Goal: Task Accomplishment & Management: Complete application form

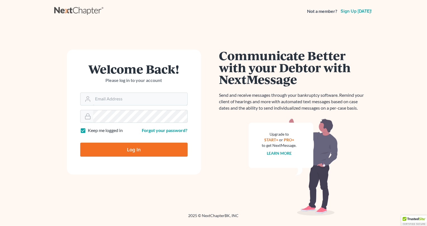
type input "[PERSON_NAME][EMAIL_ADDRESS][DOMAIN_NAME]"
click at [131, 149] on input "Log In" at bounding box center [133, 150] width 107 height 14
type input "Thinking..."
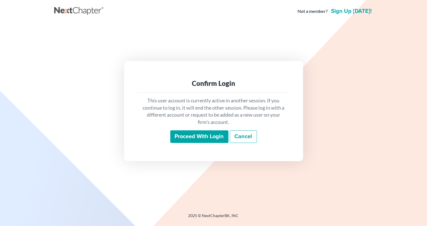
click at [191, 139] on input "Proceed with login" at bounding box center [199, 136] width 58 height 13
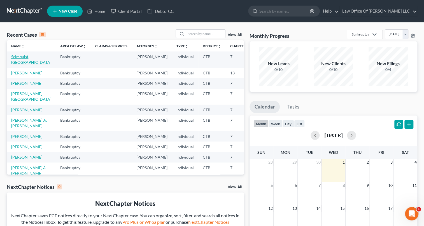
click at [21, 57] on link "Selmquist, [GEOGRAPHIC_DATA]" at bounding box center [31, 59] width 40 height 10
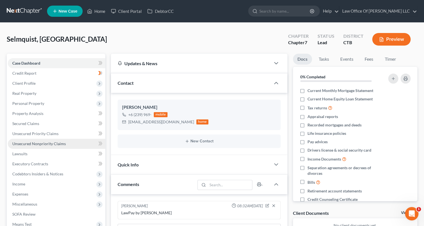
click at [20, 142] on span "Unsecured Nonpriority Claims" at bounding box center [38, 143] width 53 height 5
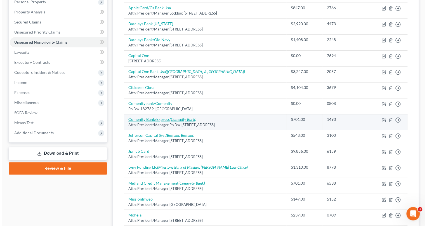
scroll to position [127, 0]
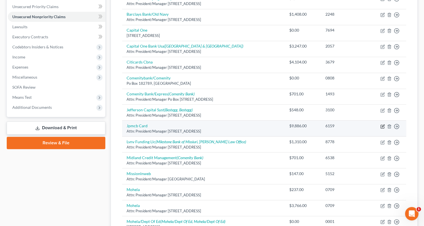
click at [383, 125] on icon "button" at bounding box center [382, 126] width 4 height 4
select select "7"
select select "0"
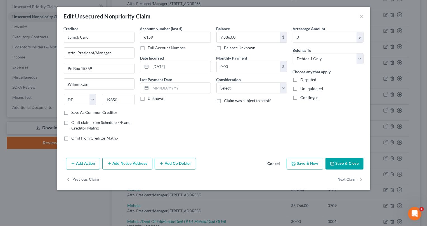
click at [134, 165] on button "Add Notice Address" at bounding box center [127, 164] width 50 height 12
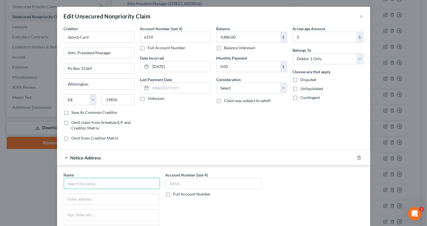
click at [87, 183] on input "text" at bounding box center [112, 183] width 96 height 11
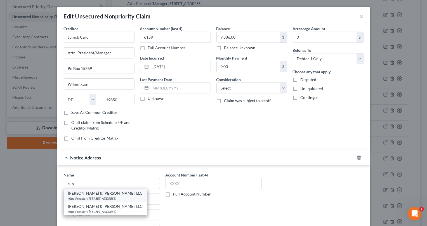
click at [108, 199] on div "Attn: President [STREET_ADDRESS]" at bounding box center [105, 198] width 75 height 5
type input "[PERSON_NAME] & [PERSON_NAME], LLC"
type input "Attn: President"
type input "[STREET_ADDRESS]"
type input "[GEOGRAPHIC_DATA]"
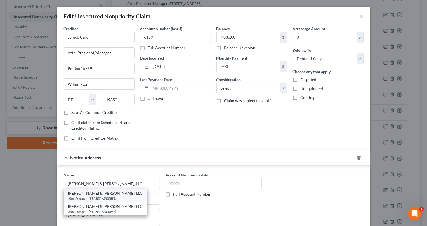
select select "35"
type input "11749"
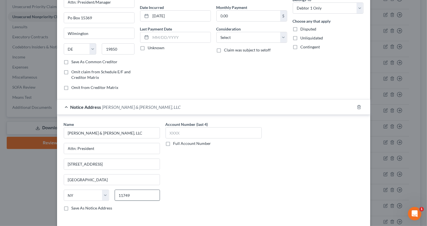
scroll to position [76, 0]
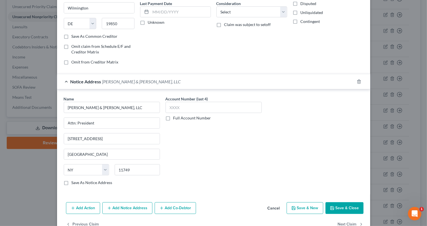
click at [115, 208] on button "Add Notice Address" at bounding box center [127, 208] width 50 height 12
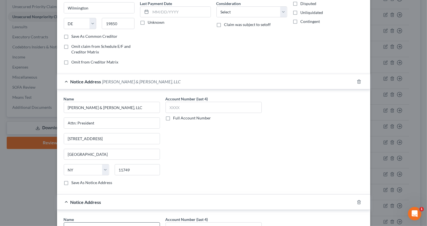
scroll to position [102, 0]
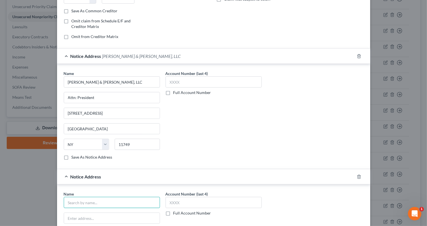
click at [98, 202] on input "text" at bounding box center [112, 202] width 96 height 11
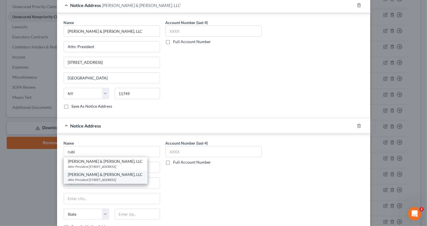
click at [92, 182] on div "Attn: President [STREET_ADDRESS]" at bounding box center [105, 179] width 75 height 5
type input "[PERSON_NAME] & [PERSON_NAME], LLC"
type input "Attn: President"
type input "PO Box 9003"
type input "[GEOGRAPHIC_DATA]"
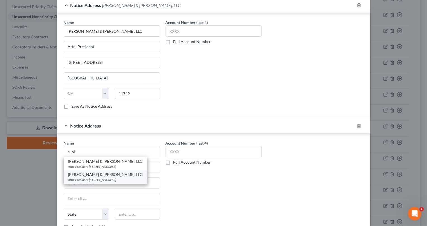
select select "35"
type input "11749"
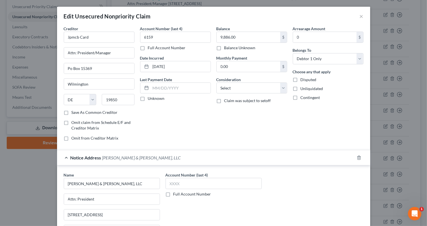
scroll to position [25, 0]
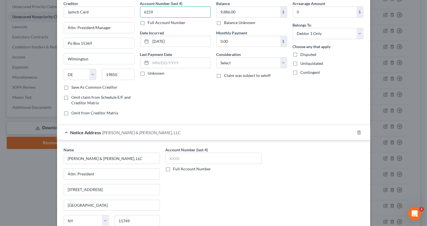
drag, startPoint x: 154, startPoint y: 13, endPoint x: 137, endPoint y: 14, distance: 17.6
click at [137, 14] on div "Account Number (last 4) 6159 Full Account Number Date Incurred [DATE] Last Paym…" at bounding box center [175, 61] width 76 height 120
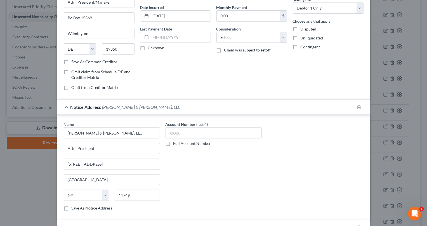
scroll to position [102, 0]
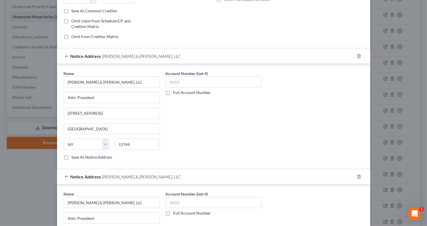
click at [183, 140] on div "Account Number (last 4) Full Account Number" at bounding box center [214, 118] width 102 height 94
click at [168, 81] on input "text" at bounding box center [214, 81] width 96 height 11
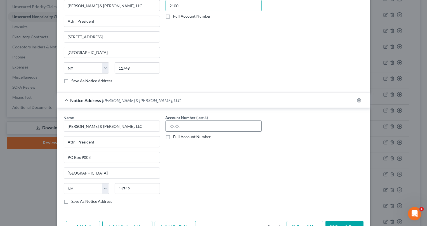
type input "2100"
click at [175, 127] on input "text" at bounding box center [214, 126] width 96 height 11
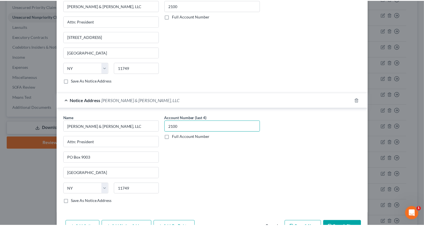
scroll to position [211, 0]
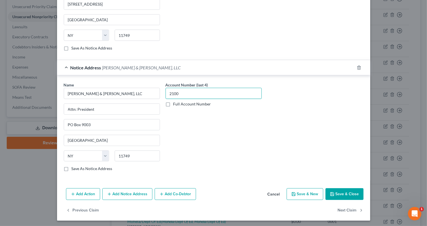
type input "2100"
click at [349, 192] on button "Save & Close" at bounding box center [345, 194] width 38 height 12
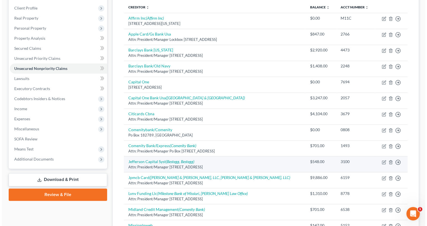
scroll to position [0, 0]
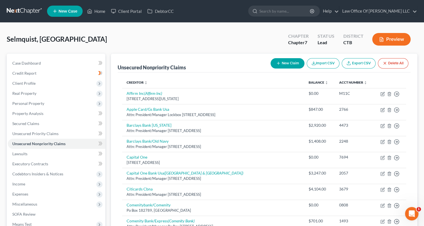
click at [283, 65] on button "New Claim" at bounding box center [287, 63] width 34 height 10
select select "0"
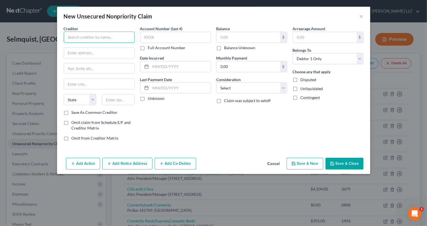
click at [75, 34] on input "text" at bounding box center [99, 37] width 71 height 11
type input "Y"
paste input "[GEOGRAPHIC_DATA] [STREET_ADDRESS]"
click at [85, 39] on input "[GEOGRAPHIC_DATA] [STREET_ADDRESS]" at bounding box center [99, 37] width 71 height 11
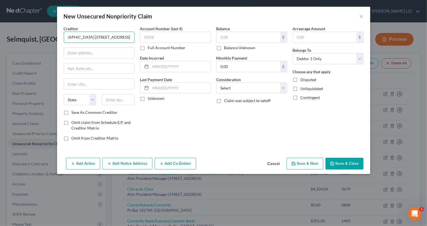
drag, startPoint x: 80, startPoint y: 37, endPoint x: 124, endPoint y: 37, distance: 44.2
click at [170, 39] on div "Creditor * [GEOGRAPHIC_DATA] [STREET_ADDRESS][GEOGRAPHIC_DATA][US_STATE] CO [GE…" at bounding box center [214, 86] width 306 height 120
click at [73, 52] on input "text" at bounding box center [99, 53] width 70 height 11
type input "YNHH"
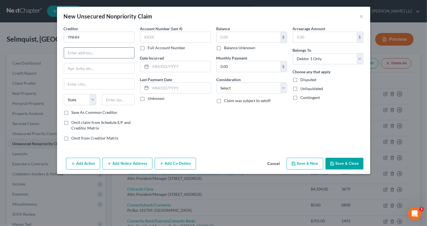
paste input "[GEOGRAPHIC_DATA] [STREET_ADDRESS]"
type input "[GEOGRAPHIC_DATA] [STREET_ADDRESS]"
drag, startPoint x: 131, startPoint y: 52, endPoint x: 28, endPoint y: 53, distance: 103.0
click at [28, 53] on div "New Unsecured Nonpriority Claim × Creditor * [GEOGRAPHIC_DATA] [STREET_ADDRESS]…" at bounding box center [213, 113] width 427 height 226
click at [75, 67] on input "text" at bounding box center [99, 68] width 70 height 11
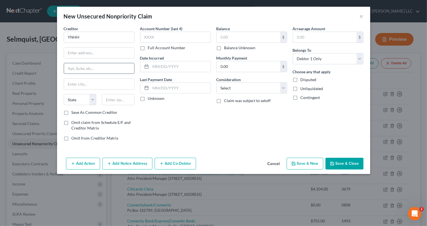
paste input "[GEOGRAPHIC_DATA] [STREET_ADDRESS]"
drag, startPoint x: 108, startPoint y: 67, endPoint x: 136, endPoint y: 69, distance: 28.0
click at [138, 69] on div "Creditor * [GEOGRAPHIC_DATA] [STREET_ADDRESS] State [US_STATE] AK AR AZ CA CO […" at bounding box center [214, 86] width 306 height 120
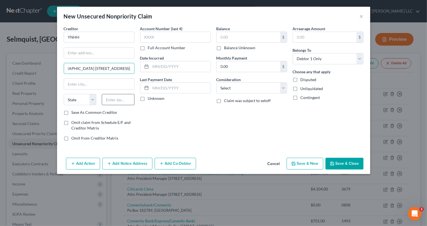
type input "[GEOGRAPHIC_DATA] [STREET_ADDRESS]"
click at [117, 98] on input "text" at bounding box center [118, 99] width 33 height 11
paste input "06510-3202"
type input "06510-3202"
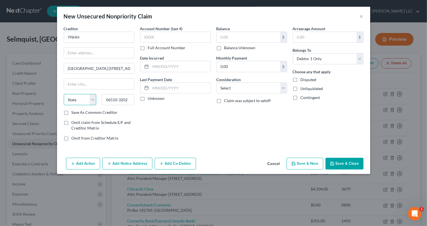
click at [92, 97] on select "State [US_STATE] AK AR AZ CA CO CT DE DC [GEOGRAPHIC_DATA] [GEOGRAPHIC_DATA] GU…" at bounding box center [80, 99] width 33 height 11
select select "6"
click at [64, 94] on select "State [US_STATE] AK AR AZ CA CO CT DE DC [GEOGRAPHIC_DATA] [GEOGRAPHIC_DATA] GU…" at bounding box center [80, 99] width 33 height 11
click at [102, 68] on input "[GEOGRAPHIC_DATA] [STREET_ADDRESS]" at bounding box center [99, 68] width 70 height 11
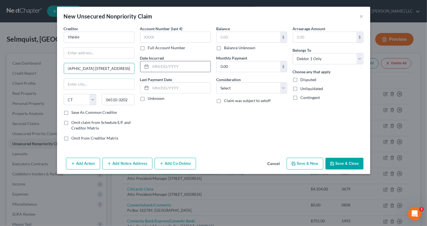
drag, startPoint x: 128, startPoint y: 67, endPoint x: 156, endPoint y: 68, distance: 28.0
click at [156, 68] on div "Creditor * [GEOGRAPHIC_DATA] [GEOGRAPHIC_DATA], [GEOGRAPHIC_DATA] [US_STATE][GE…" at bounding box center [214, 86] width 306 height 120
type input "[GEOGRAPHIC_DATA] [STREET_ADDRESS]"
click at [82, 85] on input "text" at bounding box center [99, 84] width 70 height 11
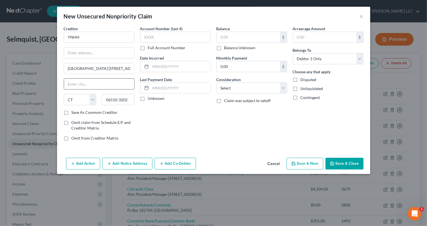
paste input "[GEOGRAPHIC_DATA], [GEOGRAPHIC_DATA]"
type input "[GEOGRAPHIC_DATA]"
click at [147, 39] on input "text" at bounding box center [175, 37] width 71 height 11
type input "3262"
click at [82, 56] on input "text" at bounding box center [99, 53] width 70 height 11
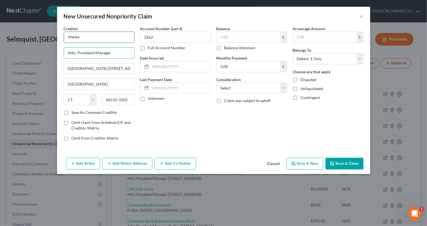
type input "Attn: President/Manager"
click at [71, 36] on input "YNHH" at bounding box center [99, 37] width 71 height 11
type input "[GEOGRAPHIC_DATA]"
click at [226, 38] on input "text" at bounding box center [249, 37] width 64 height 11
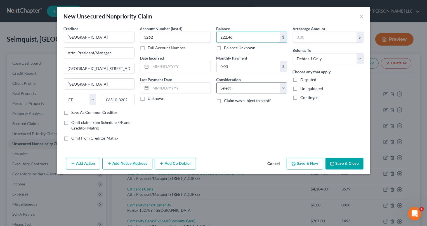
type input "222.46"
click at [284, 87] on select "Select Cable / Satellite Services Collection Agency Credit Card Debt Debt Couns…" at bounding box center [252, 88] width 71 height 11
select select "9"
click at [217, 83] on select "Select Cable / Satellite Services Collection Agency Credit Card Debt Debt Couns…" at bounding box center [252, 88] width 71 height 11
click at [72, 112] on label "Save As Common Creditor" at bounding box center [95, 113] width 46 height 6
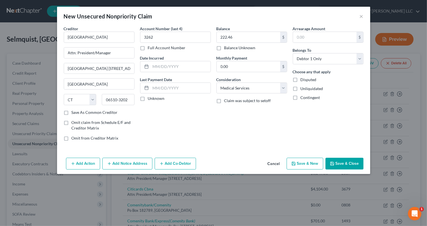
click at [74, 112] on input "Save As Common Creditor" at bounding box center [76, 112] width 4 height 4
checkbox input "true"
click at [134, 167] on button "Add Notice Address" at bounding box center [127, 164] width 50 height 12
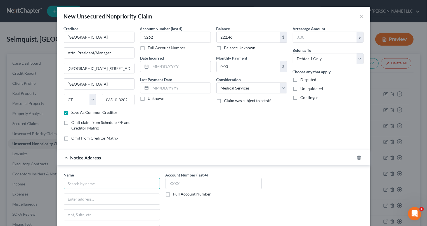
click at [99, 185] on input "text" at bounding box center [112, 183] width 96 height 11
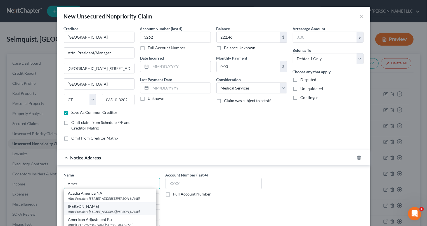
scroll to position [51, 0]
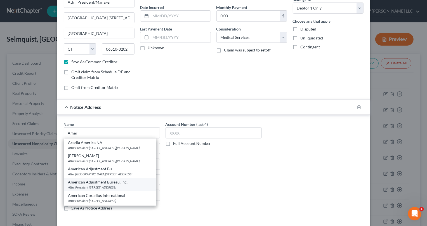
click at [107, 182] on div "American Adjustment Bureau, Inc." at bounding box center [110, 182] width 84 height 6
type input "American Adjustment Bureau, Inc."
type input "Attn: President"
type input "PO Box 2758"
type input "Waterbury"
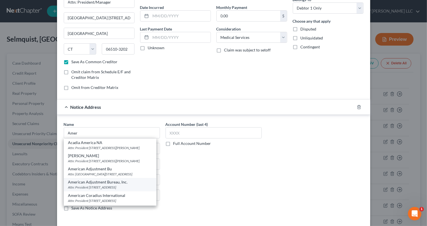
select select "6"
type input "06702"
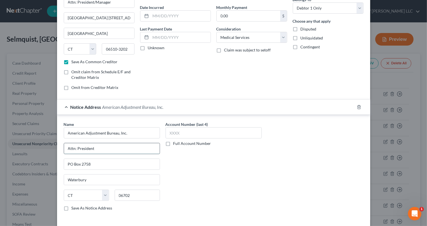
click at [99, 150] on input "Attn: President" at bounding box center [112, 148] width 96 height 11
type input "Attn: President/Manaager"
click at [169, 132] on input "text" at bounding box center [214, 132] width 96 height 11
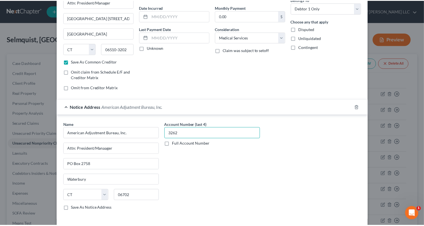
scroll to position [74, 0]
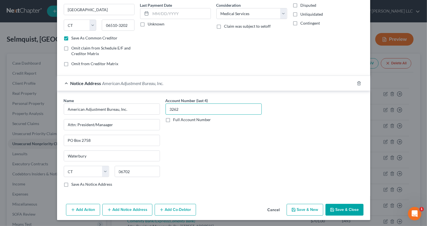
type input "3262"
click at [352, 208] on button "Save & Close" at bounding box center [345, 210] width 38 height 12
checkbox input "false"
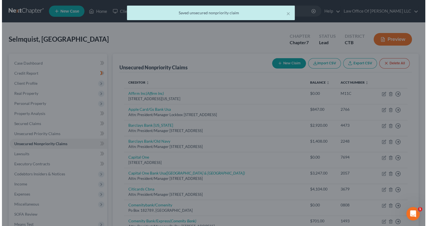
scroll to position [0, 0]
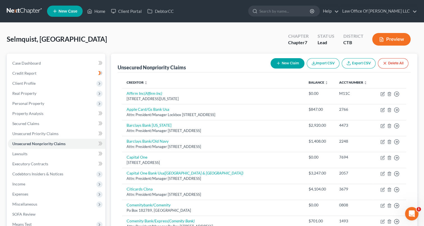
click at [295, 63] on button "New Claim" at bounding box center [287, 63] width 34 height 10
select select "0"
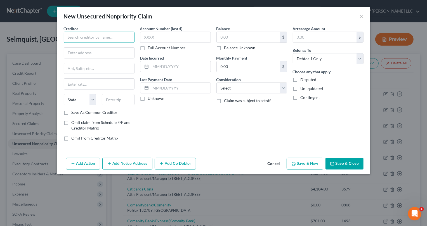
click at [67, 36] on input "text" at bounding box center [99, 37] width 71 height 11
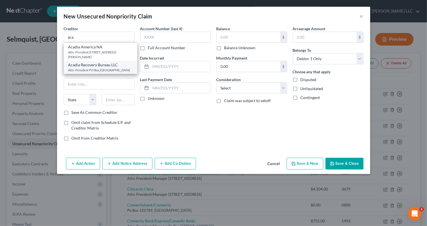
click at [95, 66] on div "Acadia Recovery Bureau LLC" at bounding box center [100, 65] width 65 height 6
type input "Acadia Recovery Bureau LLC"
type input "Attn: President"
type input "PO Box 150506"
type input "[GEOGRAPHIC_DATA]"
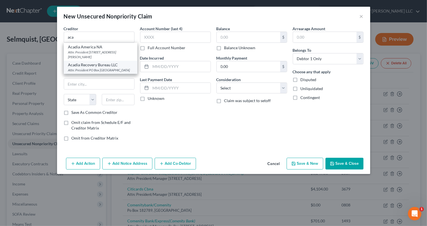
select select "6"
type input "06115"
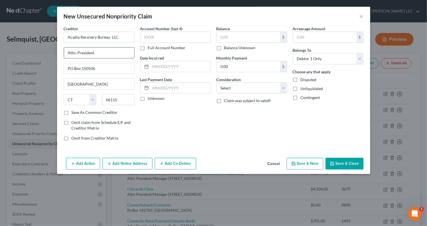
click at [97, 54] on input "Attn: President" at bounding box center [99, 53] width 70 height 11
type input "Attn: President/Manager"
click at [99, 67] on input "PO Box 150506" at bounding box center [99, 68] width 70 height 11
type input "PO Box 6768"
click at [87, 85] on input "[GEOGRAPHIC_DATA]" at bounding box center [99, 84] width 70 height 11
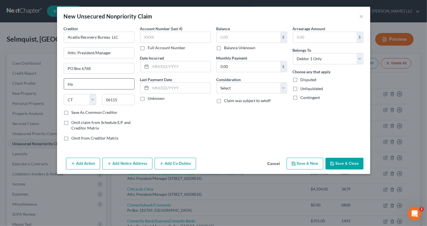
type input "H"
type input "Reading"
click at [91, 100] on select "State [US_STATE] AK AR AZ CA CO CT DE DC [GEOGRAPHIC_DATA] [GEOGRAPHIC_DATA] GU…" at bounding box center [80, 99] width 33 height 11
select select "39"
click at [64, 94] on select "State [US_STATE] AK AR AZ CA CO CT DE DC [GEOGRAPHIC_DATA] [GEOGRAPHIC_DATA] GU…" at bounding box center [80, 99] width 33 height 11
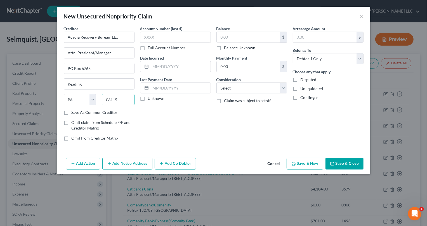
click at [130, 98] on input "06115" at bounding box center [118, 99] width 33 height 11
type input "0"
type input "19610"
click at [159, 38] on input "text" at bounding box center [175, 37] width 71 height 11
type input "3773"
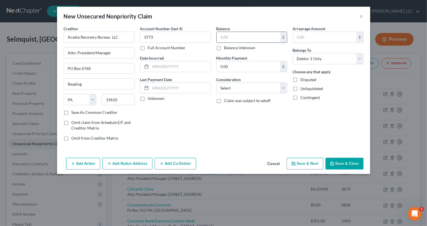
click at [222, 32] on input "text" at bounding box center [249, 37] width 64 height 11
type input "40.00"
click at [72, 112] on label "Save As Common Creditor" at bounding box center [95, 113] width 46 height 6
click at [74, 112] on input "Save As Common Creditor" at bounding box center [76, 112] width 4 height 4
click at [349, 165] on button "Save & Close" at bounding box center [345, 164] width 38 height 12
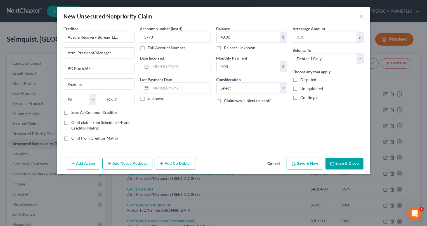
checkbox input "false"
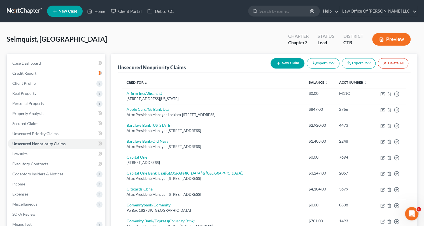
click at [288, 64] on button "New Claim" at bounding box center [287, 63] width 34 height 10
select select "0"
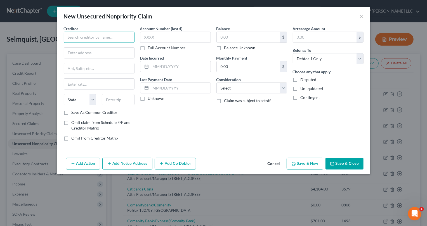
click at [78, 36] on input "text" at bounding box center [99, 37] width 71 height 11
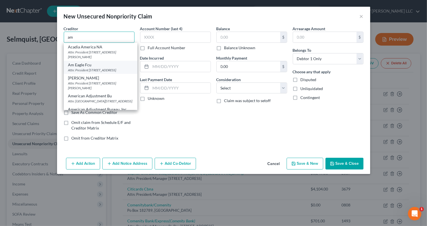
scroll to position [25, 0]
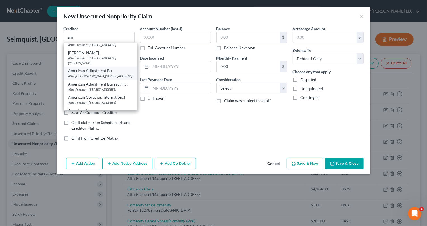
click at [106, 74] on div "American Adjustment Bu" at bounding box center [100, 71] width 65 height 6
type input "American Adjustment Bu"
type input "Attn: President"
type input "[STREET_ADDRESS]"
type input "Waterbury"
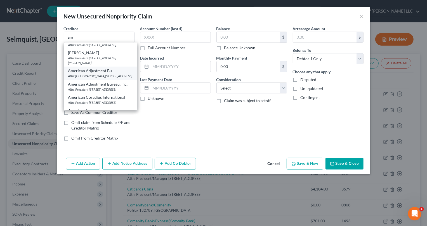
select select "6"
type input "06702"
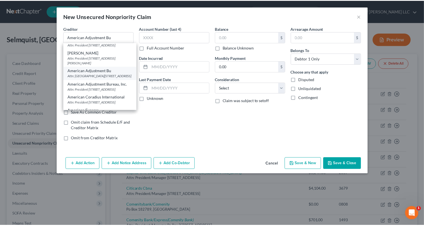
scroll to position [0, 0]
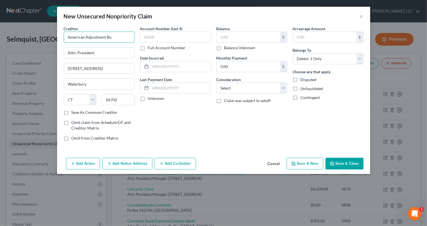
click at [112, 39] on input "American Adjustment Bu" at bounding box center [99, 37] width 71 height 11
type input "American Adjustment Bureau"
click at [167, 122] on div "Account Number (last 4) Full Account Number Date Incurred Last Payment Date Unk…" at bounding box center [175, 86] width 76 height 120
click at [98, 55] on input "Attn: President" at bounding box center [99, 53] width 70 height 11
type input "Attn: President/Manager"
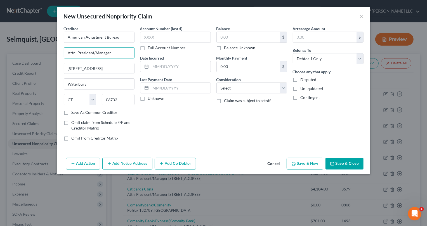
click at [72, 113] on label "Save As Common Creditor" at bounding box center [95, 113] width 46 height 6
click at [74, 113] on input "Save As Common Creditor" at bounding box center [76, 112] width 4 height 4
checkbox input "true"
click at [158, 38] on input "text" at bounding box center [175, 37] width 71 height 11
type input "7421"
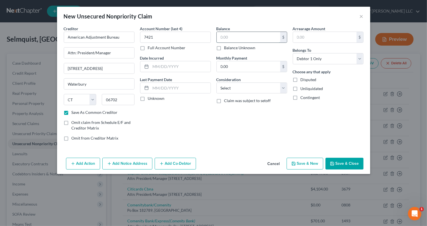
click at [226, 36] on input "text" at bounding box center [249, 37] width 64 height 11
type input "342.26"
click at [333, 162] on icon "button" at bounding box center [332, 163] width 3 height 3
checkbox input "false"
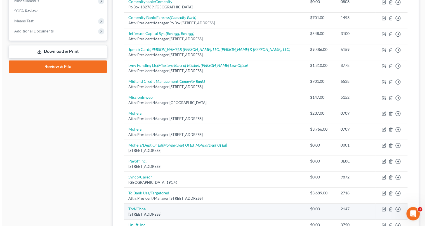
scroll to position [229, 0]
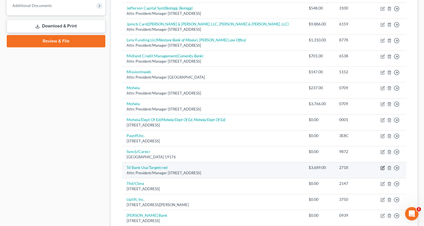
click at [382, 168] on icon "button" at bounding box center [383, 167] width 3 height 3
select select "24"
select select "2"
select select "0"
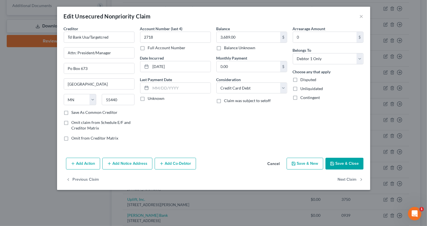
click at [120, 164] on button "Add Notice Address" at bounding box center [127, 164] width 50 height 12
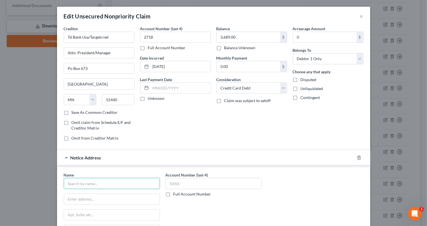
click at [85, 186] on input "text" at bounding box center [112, 183] width 96 height 11
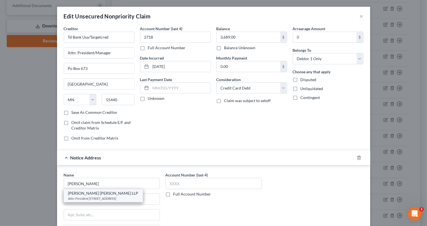
click at [92, 196] on div "Attn: President [STREET_ADDRESS]" at bounding box center [103, 198] width 70 height 5
type input "[PERSON_NAME] [PERSON_NAME] LLP"
type input "Attn: President"
type input "[STREET_ADDRESS]"
type input "Brookfield"
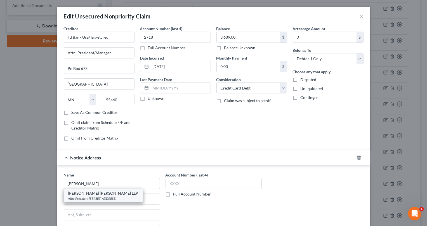
select select "52"
type input "53005"
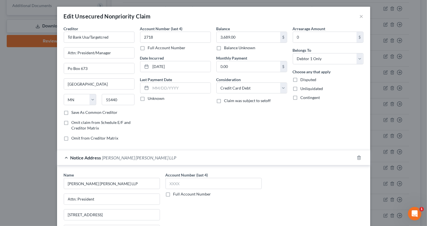
scroll to position [51, 0]
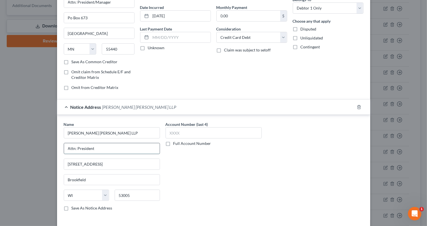
click at [94, 148] on input "Attn: President" at bounding box center [112, 148] width 96 height 11
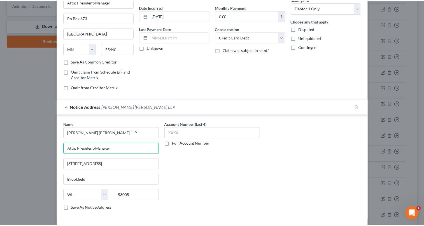
scroll to position [90, 0]
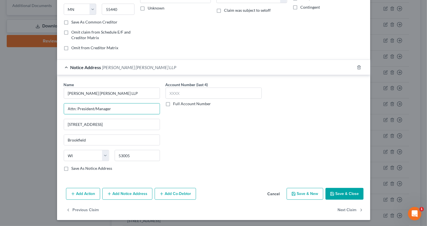
type input "Attn: President/Manager"
click at [337, 190] on button "Save & Close" at bounding box center [345, 194] width 38 height 12
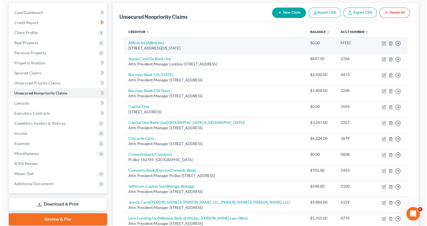
scroll to position [0, 0]
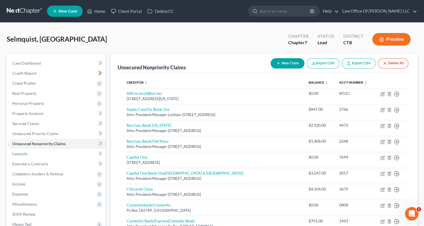
click at [287, 62] on button "New Claim" at bounding box center [287, 63] width 34 height 10
select select "0"
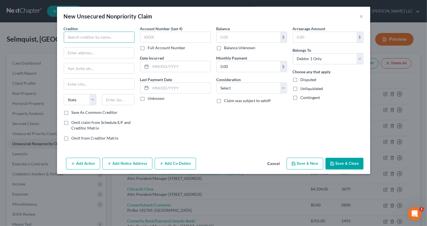
click at [85, 37] on input "text" at bounding box center [99, 37] width 71 height 11
type input "Contemporary Care"
click at [87, 69] on input "text" at bounding box center [99, 68] width 70 height 11
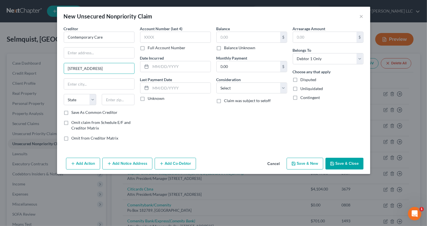
type input "[STREET_ADDRESS]"
click at [92, 90] on div "Creditor * Contemporary Care [GEOGRAPHIC_DATA][US_STATE] CA CO [GEOGRAPHIC_DATA…" at bounding box center [99, 68] width 71 height 84
click at [90, 84] on input "text" at bounding box center [99, 84] width 70 height 11
type input "Danbury"
click at [92, 98] on select "State [US_STATE] AK AR AZ CA CO CT DE DC [GEOGRAPHIC_DATA] [GEOGRAPHIC_DATA] GU…" at bounding box center [80, 99] width 33 height 11
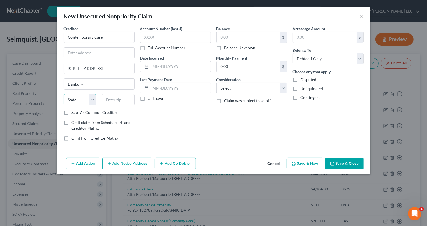
select select "6"
click at [64, 94] on select "State [US_STATE] AK AR AZ CA CO CT DE DC [GEOGRAPHIC_DATA] [GEOGRAPHIC_DATA] GU…" at bounding box center [80, 99] width 33 height 11
click at [119, 99] on input "text" at bounding box center [118, 99] width 33 height 11
click at [221, 36] on input "text" at bounding box center [249, 37] width 64 height 11
type input "190.00"
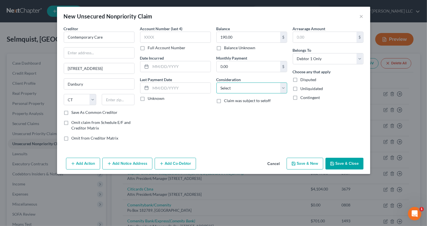
click at [283, 88] on select "Select Cable / Satellite Services Collection Agency Credit Card Debt Debt Couns…" at bounding box center [252, 88] width 71 height 11
select select "9"
click at [217, 83] on select "Select Cable / Satellite Services Collection Agency Credit Card Debt Debt Couns…" at bounding box center [252, 88] width 71 height 11
click at [72, 112] on label "Save As Common Creditor" at bounding box center [95, 113] width 46 height 6
click at [74, 112] on input "Save As Common Creditor" at bounding box center [76, 112] width 4 height 4
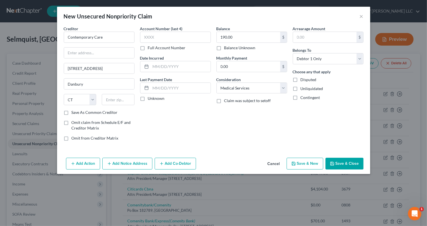
checkbox input "true"
click at [74, 53] on input "text" at bounding box center [99, 53] width 70 height 11
type input "Attn: President/Manager"
click at [191, 114] on div "Account Number (last 4) Full Account Number Date Incurred Last Payment Date Unk…" at bounding box center [175, 86] width 76 height 120
click at [155, 39] on input "text" at bounding box center [175, 37] width 71 height 11
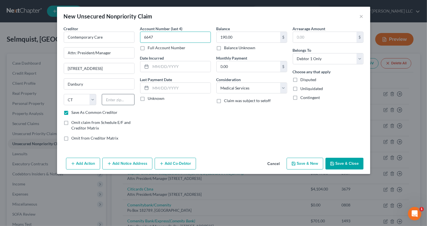
type input "6647"
click at [114, 98] on input "text" at bounding box center [118, 99] width 33 height 11
type input "06810-6047"
click at [347, 162] on button "Save & Close" at bounding box center [345, 164] width 38 height 12
checkbox input "false"
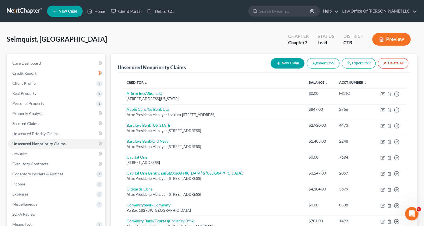
click at [282, 62] on button "New Claim" at bounding box center [287, 63] width 34 height 10
select select "0"
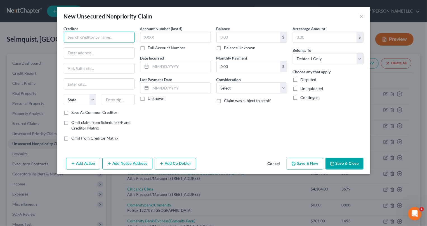
click at [77, 41] on input "text" at bounding box center [99, 37] width 71 height 11
type input "Professional Account Management, LLC"
click at [58, 55] on div "Creditor * Professional Account Management, LLC State [US_STATE] AK AR AZ CA CO…" at bounding box center [214, 91] width 314 height 130
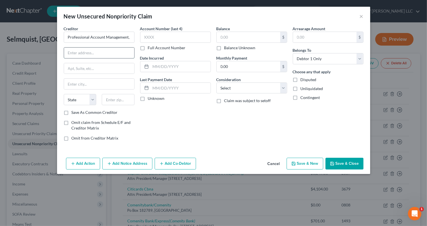
click at [70, 51] on input "text" at bounding box center [99, 53] width 70 height 11
type input "Attn: President/Manager"
click at [83, 69] on input "text" at bounding box center [99, 68] width 70 height 11
click at [120, 38] on input "Professional Account Management, LLC" at bounding box center [99, 37] width 71 height 11
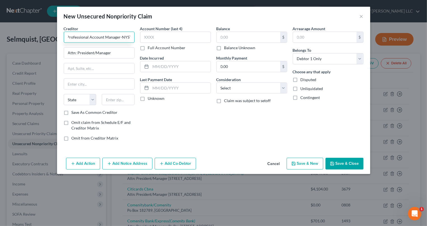
click at [131, 36] on input "Professional Account Manager-NYST" at bounding box center [99, 37] width 71 height 11
click at [129, 37] on input "Professional Account Manager-NYST" at bounding box center [99, 37] width 71 height 11
click at [131, 37] on input "Professional Account Manager-NYST" at bounding box center [99, 37] width 71 height 11
click at [119, 38] on input "Professional Account Manager-NYST" at bounding box center [99, 37] width 71 height 11
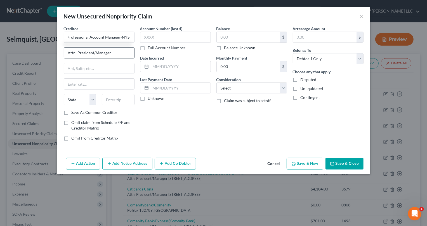
click at [125, 56] on input "Attn: President/Manager" at bounding box center [99, 53] width 70 height 11
click at [165, 103] on div "Account Number (last 4) Full Account Number Date Incurred Last Payment Date Unk…" at bounding box center [175, 86] width 76 height 120
click at [130, 36] on input "Professional Account Manager-NYST" at bounding box center [99, 37] width 71 height 11
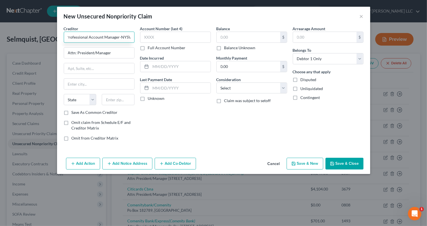
click at [120, 37] on input "Professional Account Manager-NYSVT" at bounding box center [99, 37] width 71 height 11
click at [127, 37] on input "Professional Account Manager-NYSVT" at bounding box center [99, 37] width 71 height 11
type input "Professional Account Manager-NYSTV"
click at [79, 67] on input "text" at bounding box center [99, 68] width 70 height 11
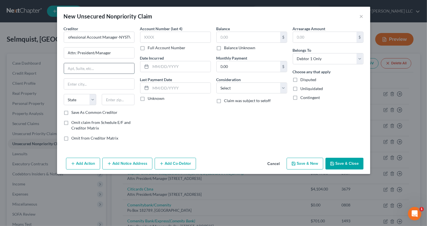
scroll to position [0, 0]
click at [81, 69] on input "PO Boc 500" at bounding box center [99, 68] width 70 height 11
type input "PO Box 500"
click at [74, 84] on input "text" at bounding box center [99, 84] width 70 height 11
type input "Horseheads"
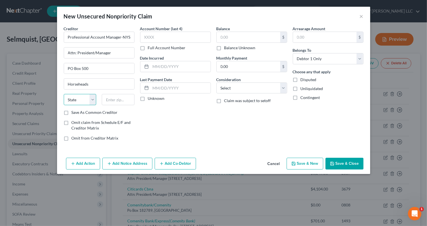
click at [92, 98] on select "State [US_STATE] AK AR AZ CA CO CT DE DC [GEOGRAPHIC_DATA] [GEOGRAPHIC_DATA] GU…" at bounding box center [80, 99] width 33 height 11
select select "35"
click at [64, 94] on select "State [US_STATE] AK AR AZ CA CO CT DE DC [GEOGRAPHIC_DATA] [GEOGRAPHIC_DATA] GU…" at bounding box center [80, 99] width 33 height 11
click at [117, 101] on input "text" at bounding box center [118, 99] width 33 height 11
type input "14845-0500"
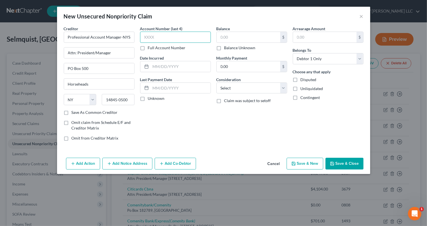
click at [146, 39] on input "text" at bounding box center [175, 37] width 71 height 11
type input "8740"
click at [226, 39] on input "text" at bounding box center [249, 37] width 64 height 11
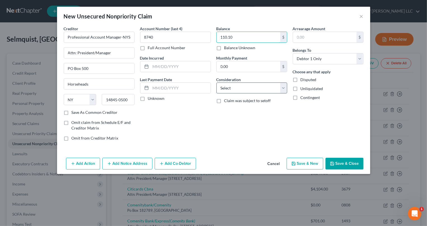
type input "110.10"
click at [283, 88] on select "Select Cable / Satellite Services Collection Agency Credit Card Debt Debt Couns…" at bounding box center [252, 88] width 71 height 11
select select "14"
click at [217, 83] on select "Select Cable / Satellite Services Collection Agency Credit Card Debt Debt Couns…" at bounding box center [252, 88] width 71 height 11
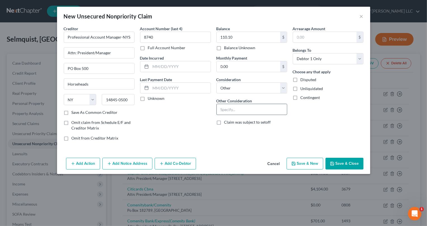
click at [223, 105] on input "text" at bounding box center [252, 109] width 70 height 11
type input "Toll Violation"
click at [72, 111] on label "Save As Common Creditor" at bounding box center [95, 113] width 46 height 6
click at [74, 111] on input "Save As Common Creditor" at bounding box center [76, 112] width 4 height 4
checkbox input "true"
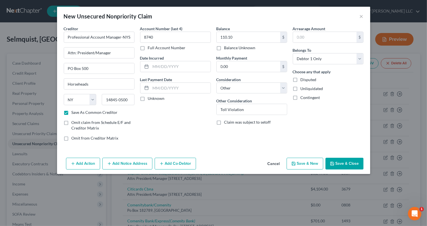
click at [123, 163] on button "Add Notice Address" at bounding box center [127, 164] width 50 height 12
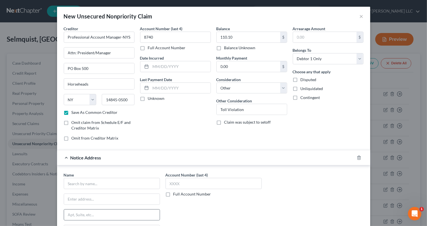
scroll to position [51, 0]
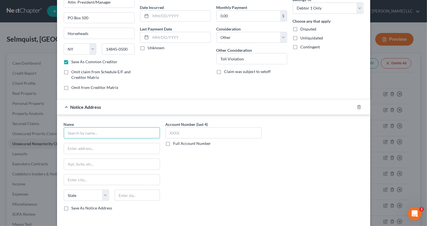
click at [83, 134] on input "text" at bounding box center [112, 132] width 96 height 11
click at [72, 132] on input "text" at bounding box center [112, 132] width 96 height 11
paste input "ADMINISTRATIVE HEADQUARTERS [STREET_ADDRESS] P.O. [GEOGRAPHIC_DATA]-0189 [PHONE…"
click at [79, 132] on input "ADMINISTRATIVE HEADQUARTERS [STREET_ADDRESS] P.O. [GEOGRAPHIC_DATA]-0189 [PHONE…" at bounding box center [112, 132] width 96 height 11
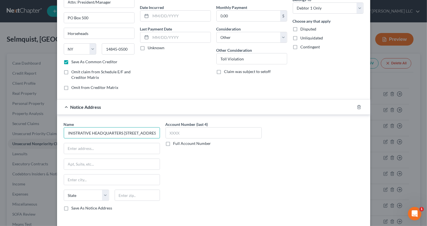
scroll to position [0, 0]
drag, startPoint x: 131, startPoint y: 132, endPoint x: 76, endPoint y: 133, distance: 55.2
click at [76, 133] on input "ADMINISTRATIVE HEADQUARTERS [STREET_ADDRESS] P.O. [GEOGRAPHIC_DATA]-0189 [PHONE…" at bounding box center [112, 132] width 96 height 11
drag, startPoint x: 66, startPoint y: 131, endPoint x: 130, endPoint y: 132, distance: 64.1
click at [130, 132] on input "ADMINISTRATIVE HEADQUARTERS [STREET_ADDRESS] P.O. [GEOGRAPHIC_DATA]-0189 [PHONE…" at bounding box center [112, 132] width 96 height 11
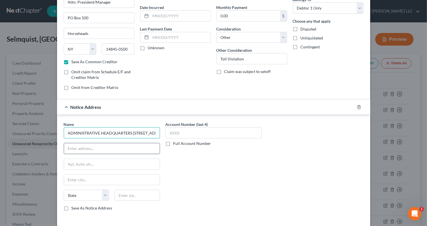
type input "ADMINISTRATIVE HEADQUARTERS [STREET_ADDRESS] P.O. [GEOGRAPHIC_DATA]-0189 [PHONE…"
click at [75, 147] on input "text" at bounding box center [112, 148] width 96 height 11
paste input "ADMINISTRATIVE HEADQUARTERS"
type input "ADMINISTRATIVE HEADQUARTERS"
drag, startPoint x: 130, startPoint y: 132, endPoint x: 39, endPoint y: 132, distance: 91.5
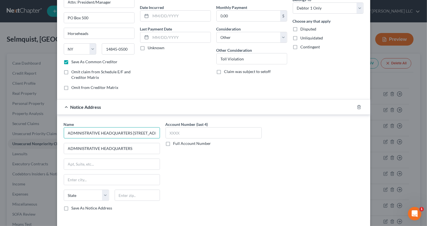
click at [39, 132] on div "New Unsecured Nonpriority Claim × Creditor * Professional Account Manager-NYSTV…" at bounding box center [213, 113] width 427 height 226
drag, startPoint x: 121, startPoint y: 133, endPoint x: 52, endPoint y: 135, distance: 68.6
click at [51, 135] on div "New Unsecured Nonpriority Claim × Creditor * Professional Account Manager-NYSTV…" at bounding box center [213, 113] width 427 height 226
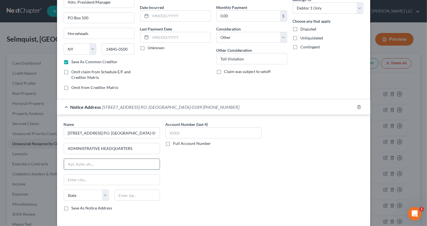
click at [75, 163] on input "text" at bounding box center [112, 164] width 96 height 11
type input "[STREET_ADDRESS] P.O. [GEOGRAPHIC_DATA]-0189 [PHONE_NUMBER]"
paste input "[STREET_ADDRESS] P.O. Box 189"
type input "[STREET_ADDRESS] P.O. Box 189"
drag, startPoint x: 120, startPoint y: 133, endPoint x: 20, endPoint y: 137, distance: 100.6
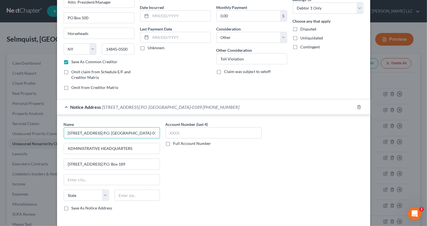
click at [20, 137] on div "New Unsecured Nonpriority Claim × Creditor * Professional Account Manager-NYSTV…" at bounding box center [213, 113] width 427 height 226
drag, startPoint x: 79, startPoint y: 133, endPoint x: 57, endPoint y: 134, distance: 21.9
click at [57, 134] on div "Name [GEOGRAPHIC_DATA]-0189 [PHONE_NUMBER] ADMINISTRATIVE HEADQUARTERS [STREET_…" at bounding box center [214, 167] width 314 height 105
click at [73, 175] on input "text" at bounding box center [112, 180] width 96 height 11
type input "NY 12201-0189 [PHONE_NUMBER]"
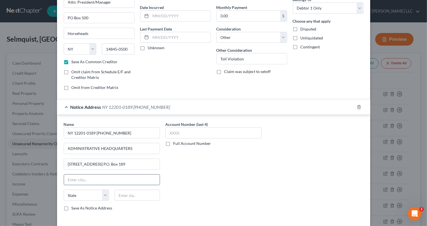
paste input "[GEOGRAPHIC_DATA],"
type input "[GEOGRAPHIC_DATA]"
click at [104, 194] on select "State [US_STATE] AK AR AZ CA CO CT DE DC [GEOGRAPHIC_DATA] [GEOGRAPHIC_DATA] GU…" at bounding box center [86, 195] width 45 height 11
select select "35"
click at [64, 190] on select "State [US_STATE] AK AR AZ CA CO CT DE DC [GEOGRAPHIC_DATA] [GEOGRAPHIC_DATA] GU…" at bounding box center [86, 195] width 45 height 11
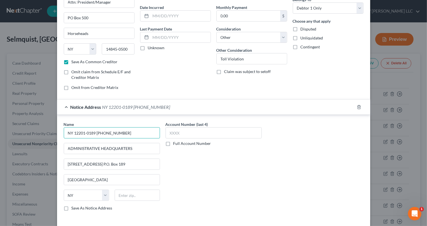
drag, startPoint x: 123, startPoint y: 132, endPoint x: 106, endPoint y: 133, distance: 17.6
click at [106, 133] on input "NY 12201-0189 [PHONE_NUMBER]" at bounding box center [112, 132] width 96 height 11
click at [126, 132] on input "NY 12201-0189 [PHONE_NUMBER]" at bounding box center [112, 132] width 96 height 11
click at [73, 133] on input "NY 12201-0189" at bounding box center [112, 132] width 96 height 11
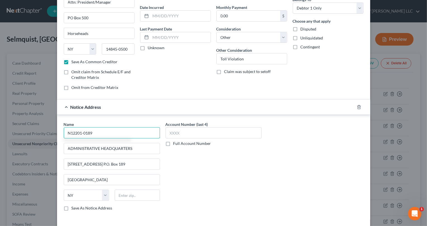
type input "12201-0189"
drag, startPoint x: 65, startPoint y: 132, endPoint x: 100, endPoint y: 132, distance: 35.0
click at [101, 132] on input "12201-0189" at bounding box center [112, 132] width 96 height 11
click at [124, 196] on input "text" at bounding box center [137, 195] width 45 height 11
paste input "12201-0189"
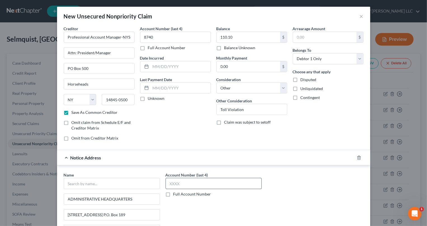
type input "12201-0189"
click at [174, 183] on input "text" at bounding box center [214, 183] width 96 height 11
type input "8740"
click at [88, 182] on input "text" at bounding box center [112, 183] width 96 height 11
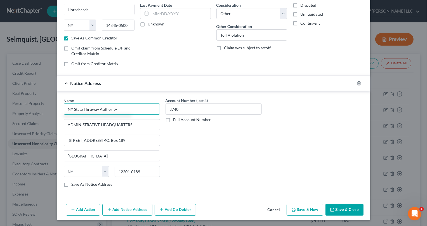
type input "NY State Thruway Authority"
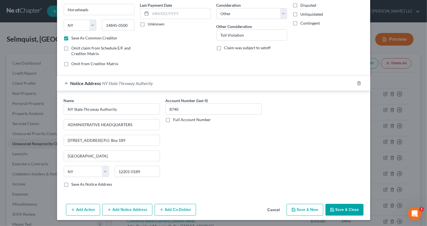
click at [72, 184] on label "Save As Notice Address" at bounding box center [92, 185] width 41 height 6
click at [74, 184] on input "Save As Notice Address" at bounding box center [76, 184] width 4 height 4
checkbox input "true"
click at [344, 211] on button "Save & Close" at bounding box center [345, 210] width 38 height 12
checkbox input "false"
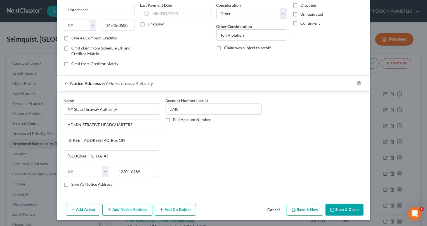
checkbox input "false"
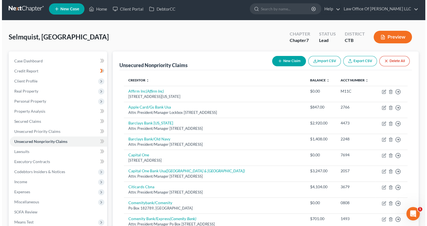
scroll to position [0, 0]
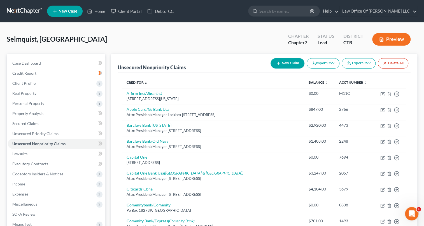
click at [291, 60] on button "New Claim" at bounding box center [287, 63] width 34 height 10
select select "0"
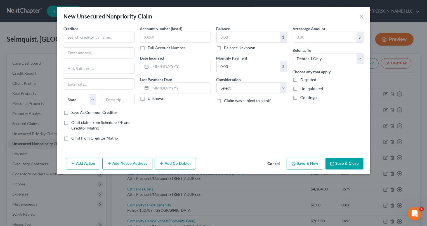
drag, startPoint x: 67, startPoint y: 34, endPoint x: 152, endPoint y: 106, distance: 111.6
click at [152, 106] on div "Account Number (last 4) Full Account Number Date Incurred Last Payment Date Unk…" at bounding box center [175, 86] width 76 height 120
click at [87, 35] on input "text" at bounding box center [99, 37] width 71 height 11
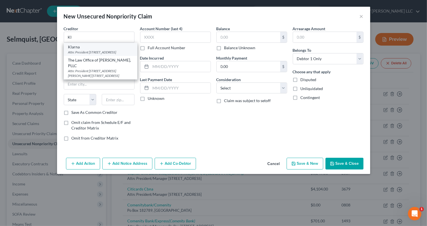
click at [86, 50] on div "Attn: President [STREET_ADDRESS]" at bounding box center [100, 52] width 65 height 5
type input "Klarna"
type input "Attn: President"
type input "[STREET_ADDRESS]"
type input "Columbus"
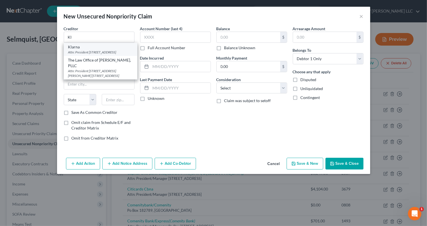
select select "36"
type input "43215"
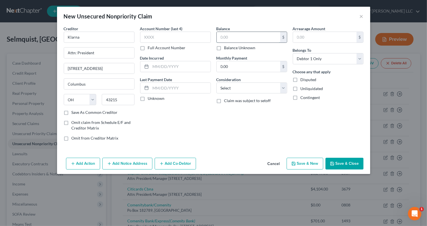
click at [218, 38] on input "text" at bounding box center [249, 37] width 64 height 11
type input "122.01"
click at [154, 38] on input "text" at bounding box center [175, 37] width 71 height 11
type input "3705"
click at [85, 38] on input "Klarna" at bounding box center [99, 37] width 71 height 11
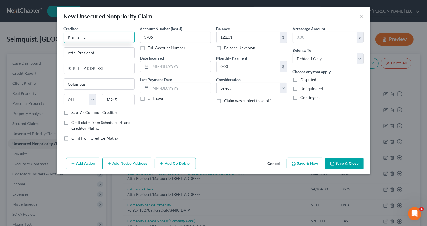
type input "Klarna Inc."
click at [72, 112] on label "Save As Common Creditor" at bounding box center [95, 113] width 46 height 6
click at [74, 112] on input "Save As Common Creditor" at bounding box center [76, 112] width 4 height 4
checkbox input "true"
click at [129, 166] on button "Add Notice Address" at bounding box center [127, 164] width 50 height 12
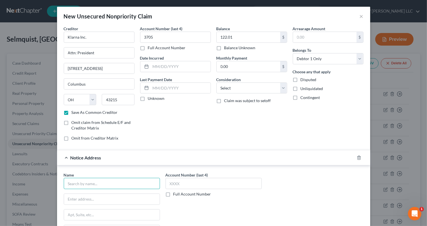
click at [79, 185] on input "text" at bounding box center [112, 183] width 96 height 11
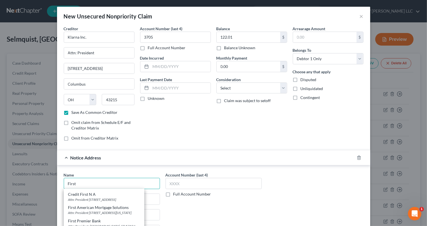
scroll to position [51, 0]
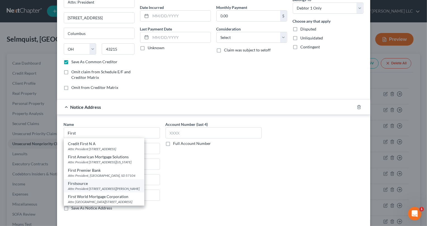
click at [116, 184] on div "Firstsource" at bounding box center [104, 184] width 72 height 6
type input "Firstsource"
type input "Attn: President"
type input "[STREET_ADDRESS][PERSON_NAME]"
type input "Amherst"
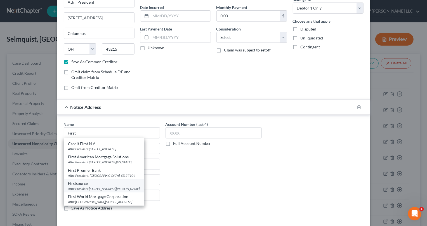
select select "35"
type input "14228"
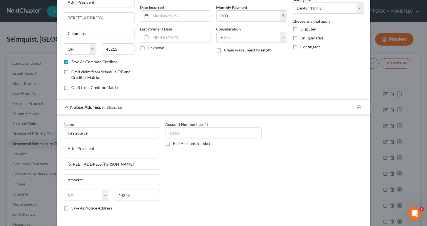
scroll to position [0, 0]
click at [95, 132] on input "Firstsource" at bounding box center [112, 132] width 96 height 11
type input "F"
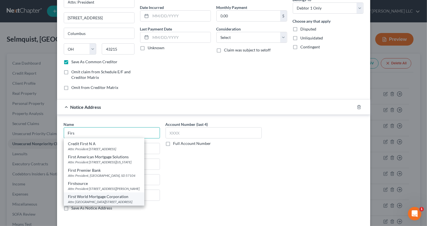
scroll to position [74, 0]
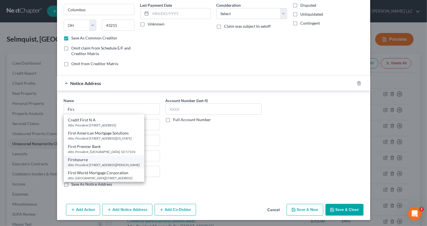
click at [107, 163] on div "Attn: President [STREET_ADDRESS][PERSON_NAME]" at bounding box center [104, 165] width 72 height 5
type input "Firstsource"
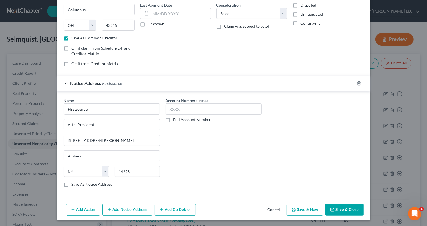
scroll to position [0, 0]
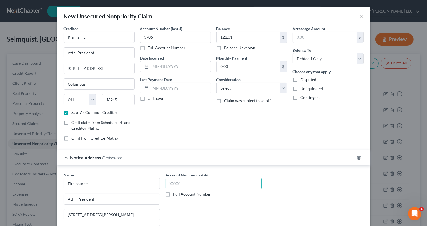
click at [171, 182] on input "text" at bounding box center [214, 183] width 96 height 11
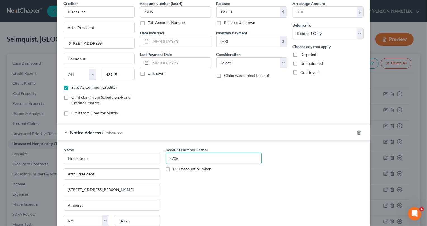
type input "3705"
click at [100, 154] on input "Firstsource" at bounding box center [112, 158] width 96 height 11
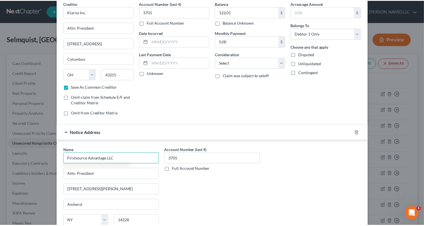
scroll to position [74, 0]
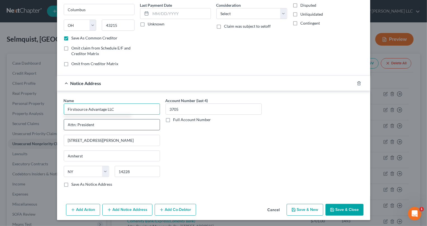
type input "Firstsource Advantage LLC"
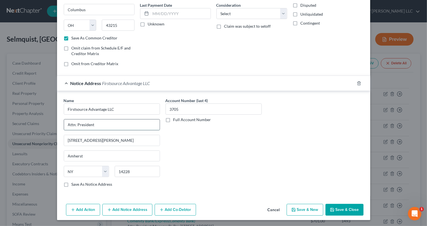
click at [99, 121] on input "Attn: President" at bounding box center [112, 125] width 96 height 11
type input "Attn: President/Manager"
click at [72, 183] on label "Save As Notice Address" at bounding box center [92, 185] width 41 height 6
click at [74, 183] on input "Save As Notice Address" at bounding box center [76, 184] width 4 height 4
checkbox input "true"
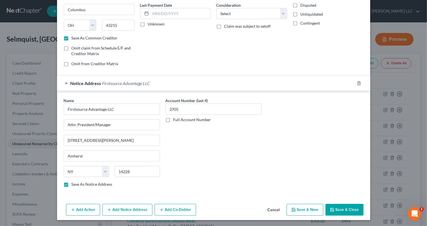
click at [346, 211] on button "Save & Close" at bounding box center [345, 210] width 38 height 12
checkbox input "false"
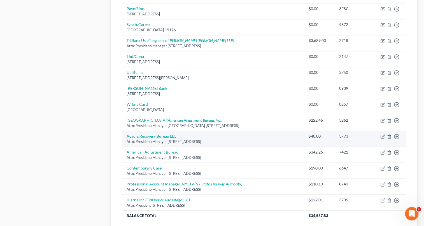
scroll to position [400, 0]
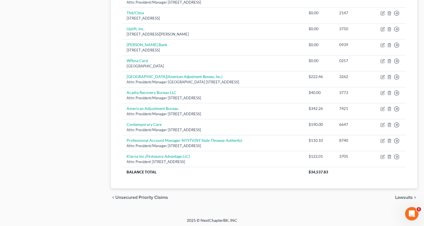
click at [403, 193] on div "chevron_left Unsecured Priority Claims Lawsuits chevron_right" at bounding box center [264, 197] width 307 height 18
click at [403, 196] on span "Lawsuits" at bounding box center [404, 197] width 18 height 4
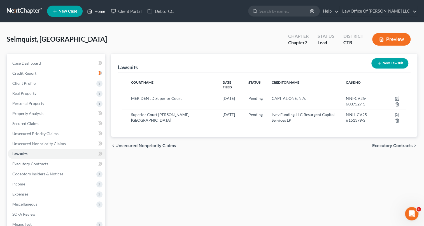
click at [101, 11] on link "Home" at bounding box center [96, 11] width 24 height 10
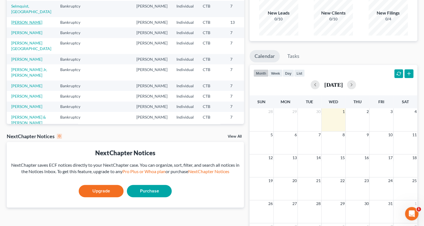
click at [17, 25] on link "[PERSON_NAME]" at bounding box center [26, 22] width 31 height 5
select select "6"
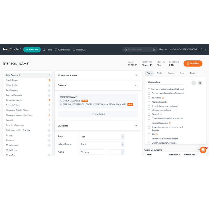
scroll to position [127, 0]
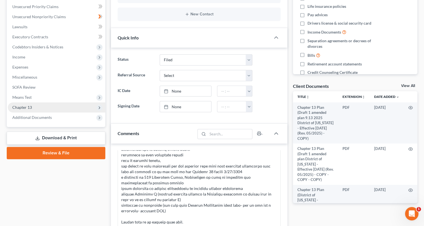
click at [34, 107] on span "Chapter 13" at bounding box center [56, 107] width 97 height 10
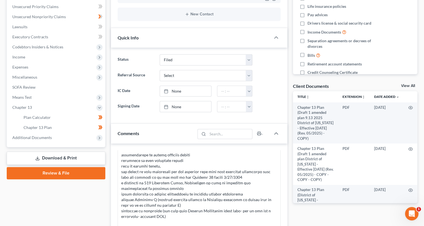
scroll to position [364, 0]
